Goal: Transaction & Acquisition: Register for event/course

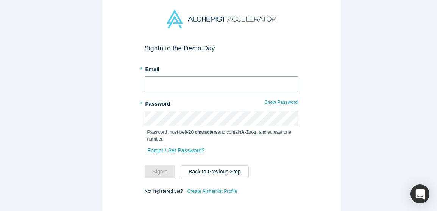
type input "[EMAIL_ADDRESS][DOMAIN_NAME]"
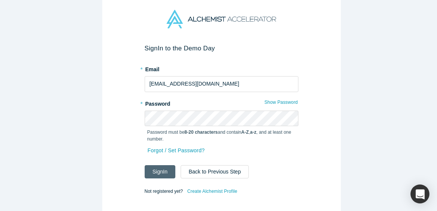
click at [158, 171] on button "Sign In" at bounding box center [160, 171] width 31 height 13
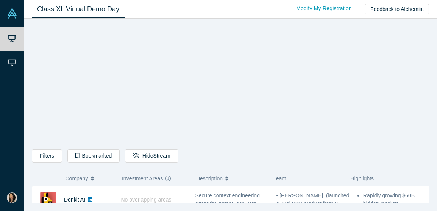
click at [291, 159] on div "Filters AI Artificial Intelligence B2B SaaS AI (Artificial Intelligence) Data A…" at bounding box center [230, 157] width 397 height 16
click at [375, 129] on div "Filters AI Artificial Intelligence B2B SaaS AI (Artificial Intelligence) Data A…" at bounding box center [230, 113] width 397 height 179
click at [329, 164] on div "Filters AI Artificial Intelligence B2B SaaS AI (Artificial Intelligence) Data A…" at bounding box center [230, 157] width 397 height 16
